Goal: Information Seeking & Learning: Learn about a topic

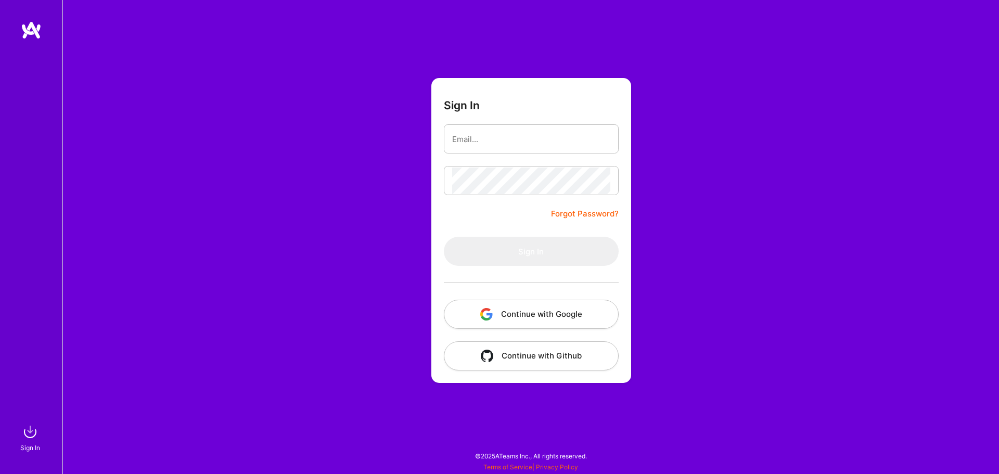
click at [785, 295] on div "Sign In Forgot Password? Sign In Continue with Google Continue with Github" at bounding box center [530, 237] width 937 height 474
click at [532, 315] on button "Continue with Google" at bounding box center [531, 314] width 175 height 29
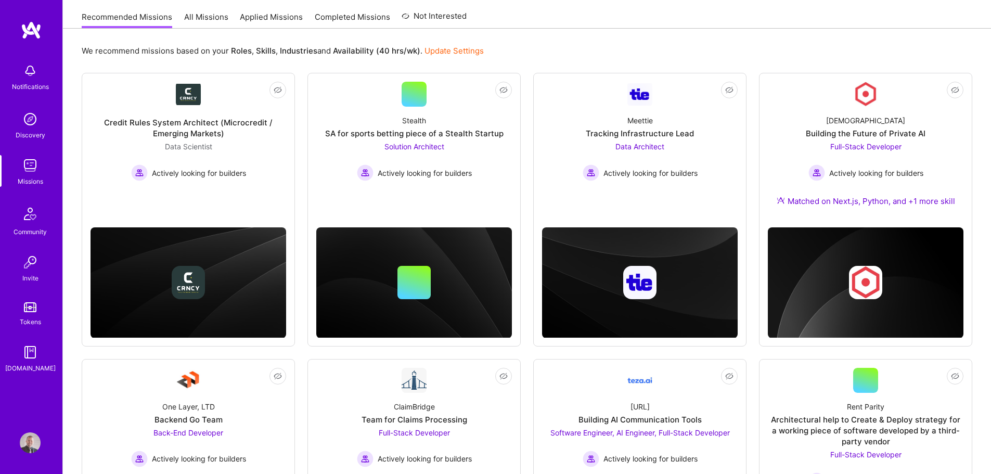
scroll to position [104, 0]
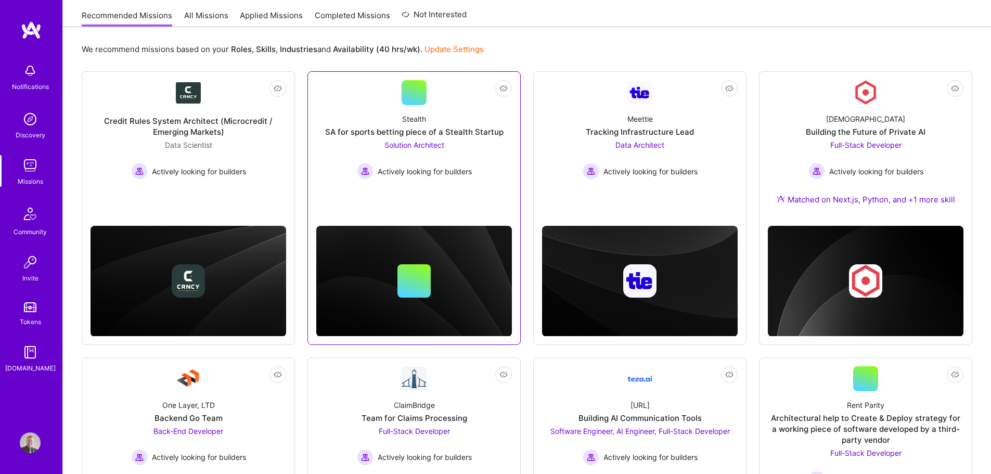
click at [456, 138] on div "Stealth SA for sports betting piece of a Stealth Startup Solution Architect Act…" at bounding box center [414, 142] width 196 height 74
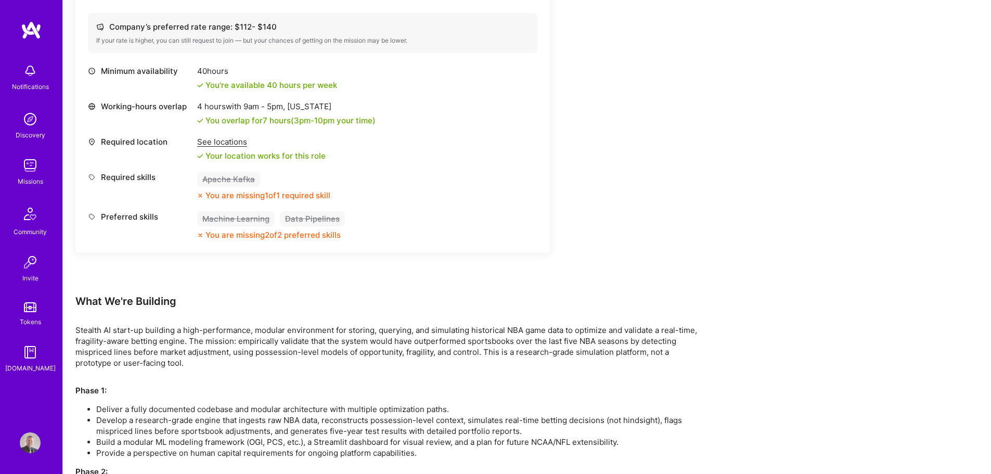
scroll to position [416, 0]
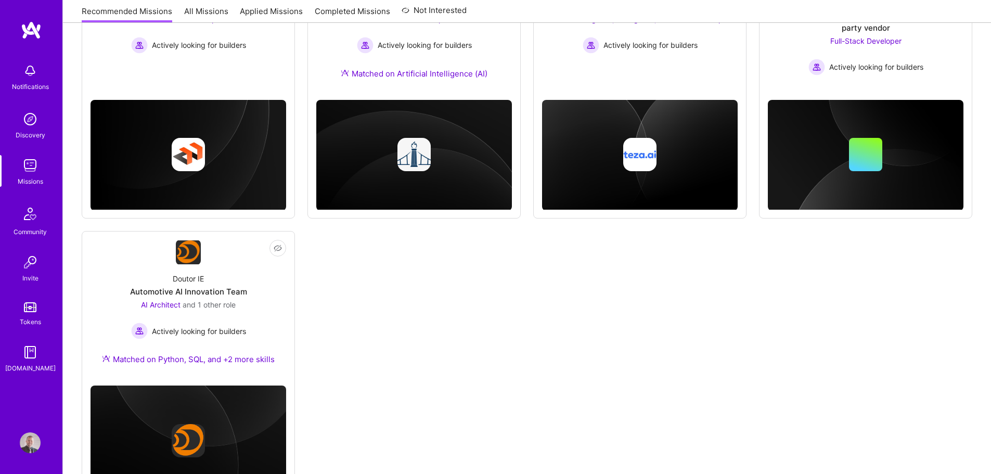
scroll to position [104, 0]
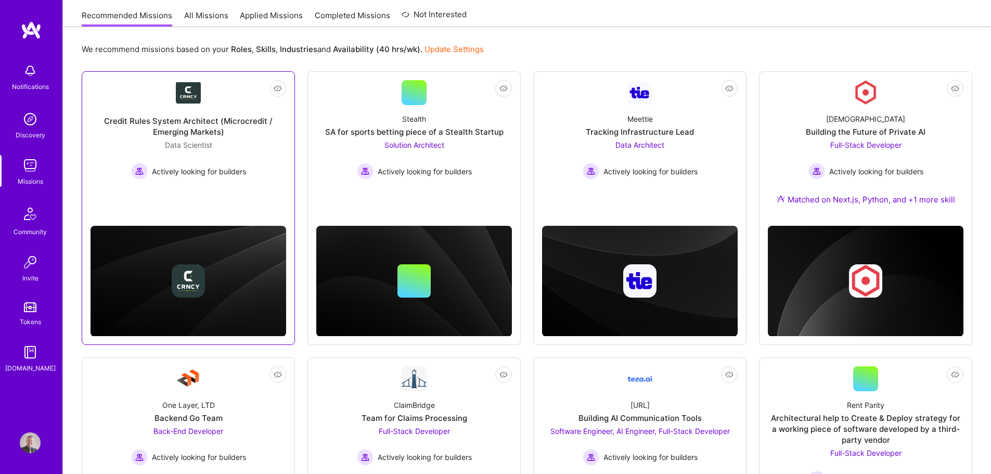
click at [238, 146] on div "Data Scientist Actively looking for builders" at bounding box center [188, 159] width 115 height 40
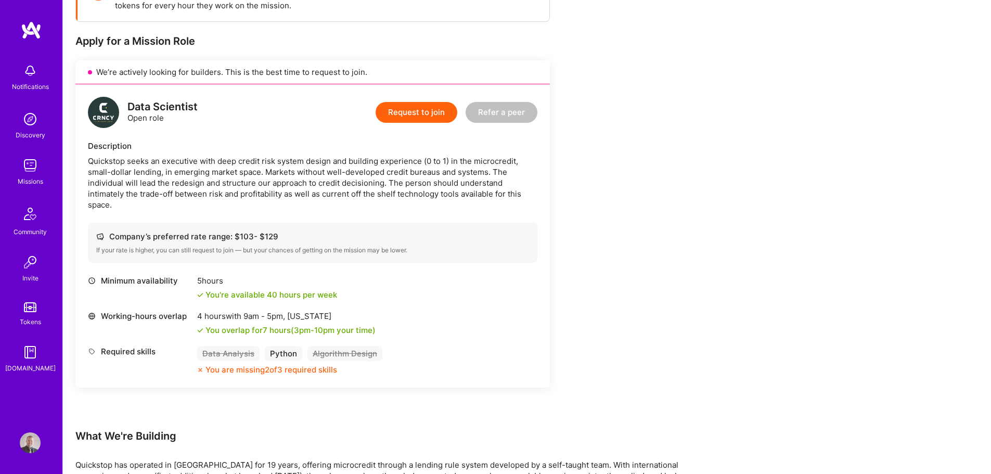
scroll to position [208, 0]
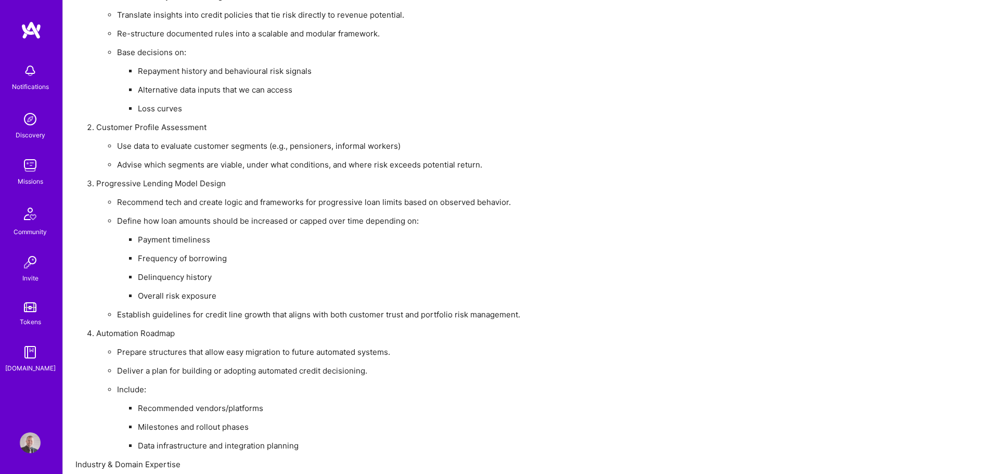
scroll to position [780, 0]
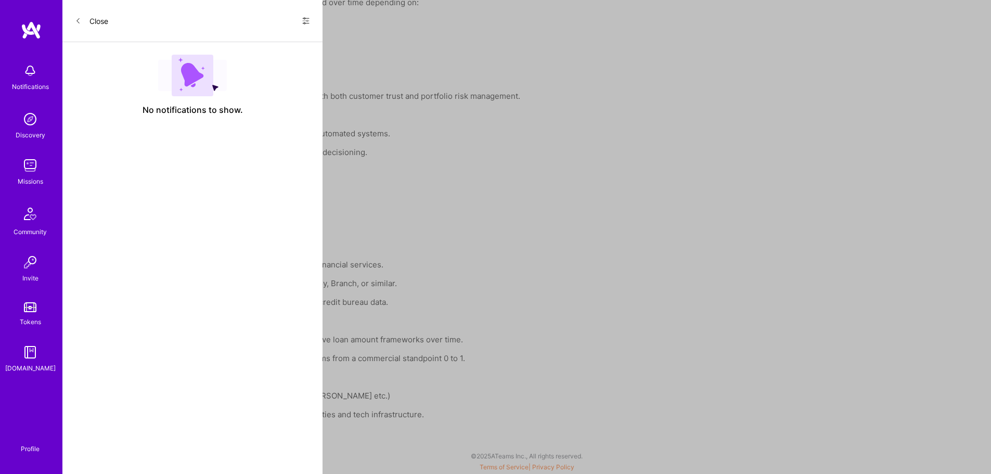
scroll to position [104, 0]
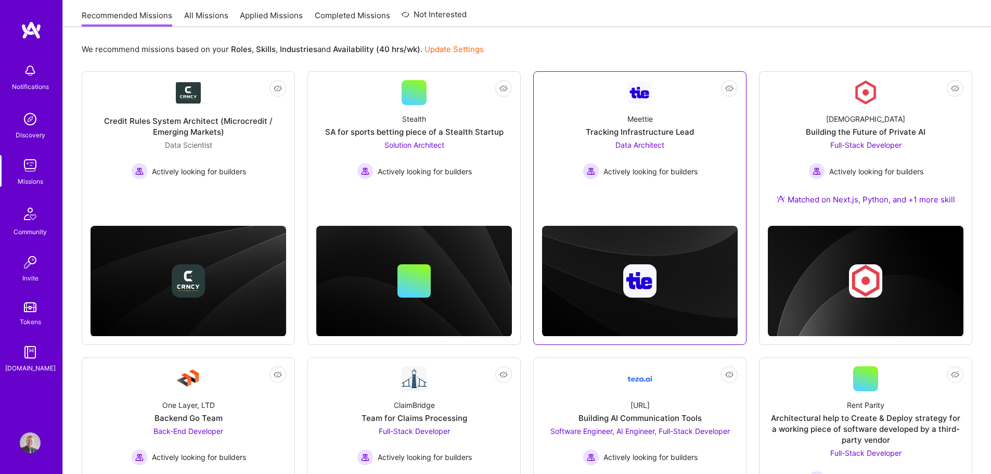
click at [687, 156] on div "Data Architect Actively looking for builders" at bounding box center [640, 159] width 115 height 40
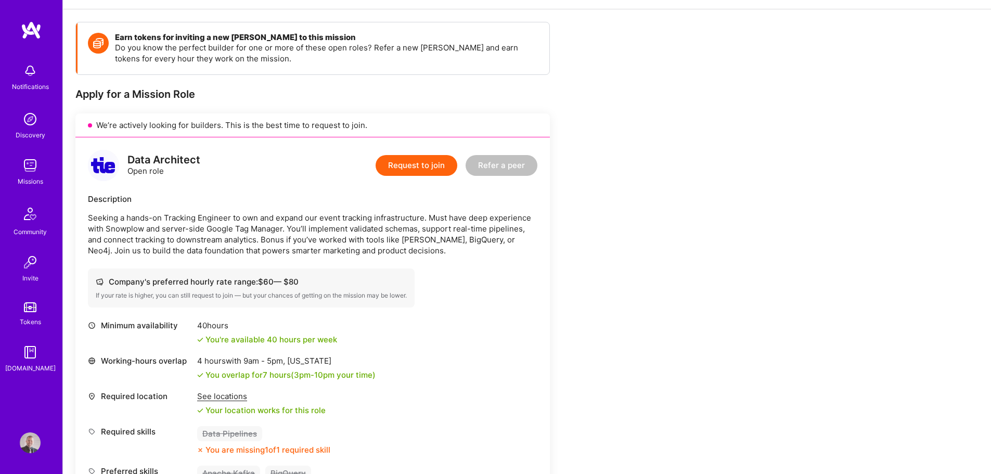
scroll to position [208, 0]
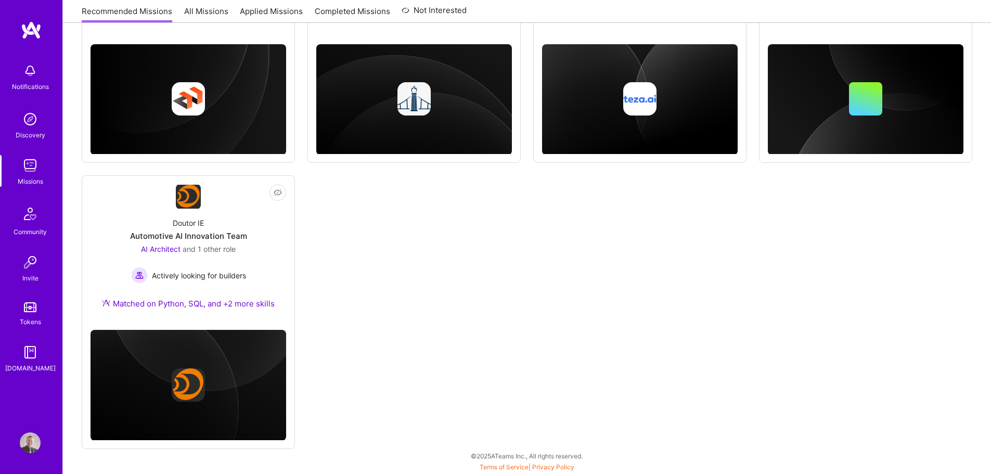
scroll to position [104, 0]
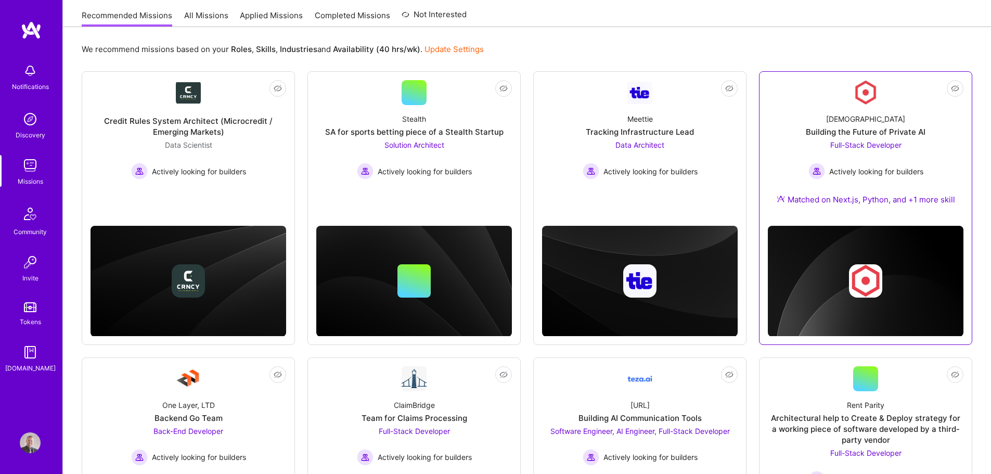
click at [928, 145] on div "[DEMOGRAPHIC_DATA] Building the Future of Private AI Full-Stack Developer Activ…" at bounding box center [866, 161] width 196 height 112
